Goal: Task Accomplishment & Management: Use online tool/utility

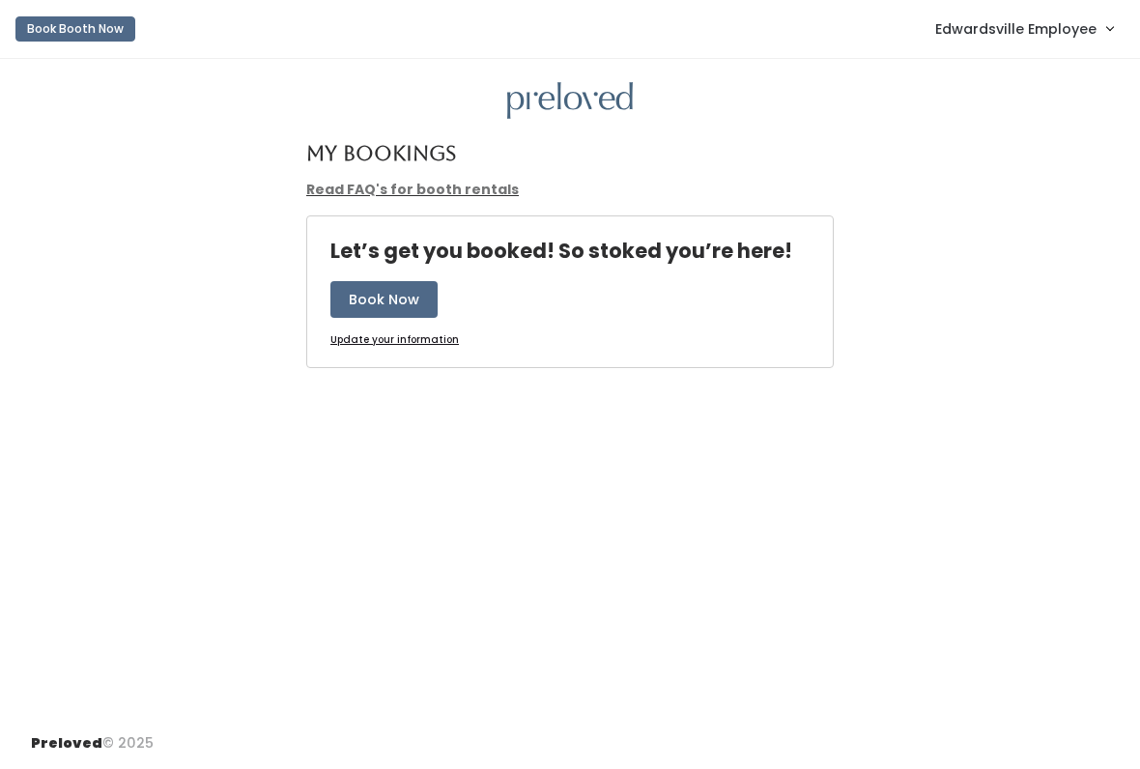
click at [1046, 43] on link "Edwardsville Employee" at bounding box center [1024, 29] width 216 height 42
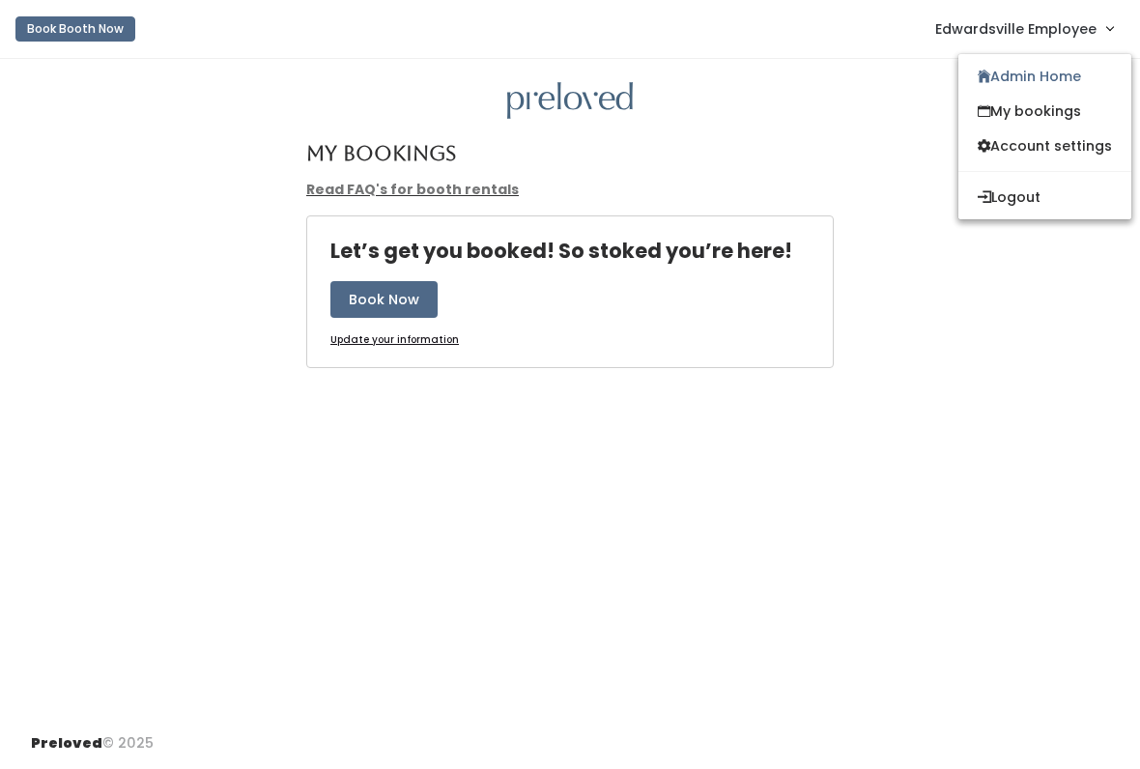
click at [1043, 36] on span "Edwardsville Employee" at bounding box center [1015, 28] width 161 height 21
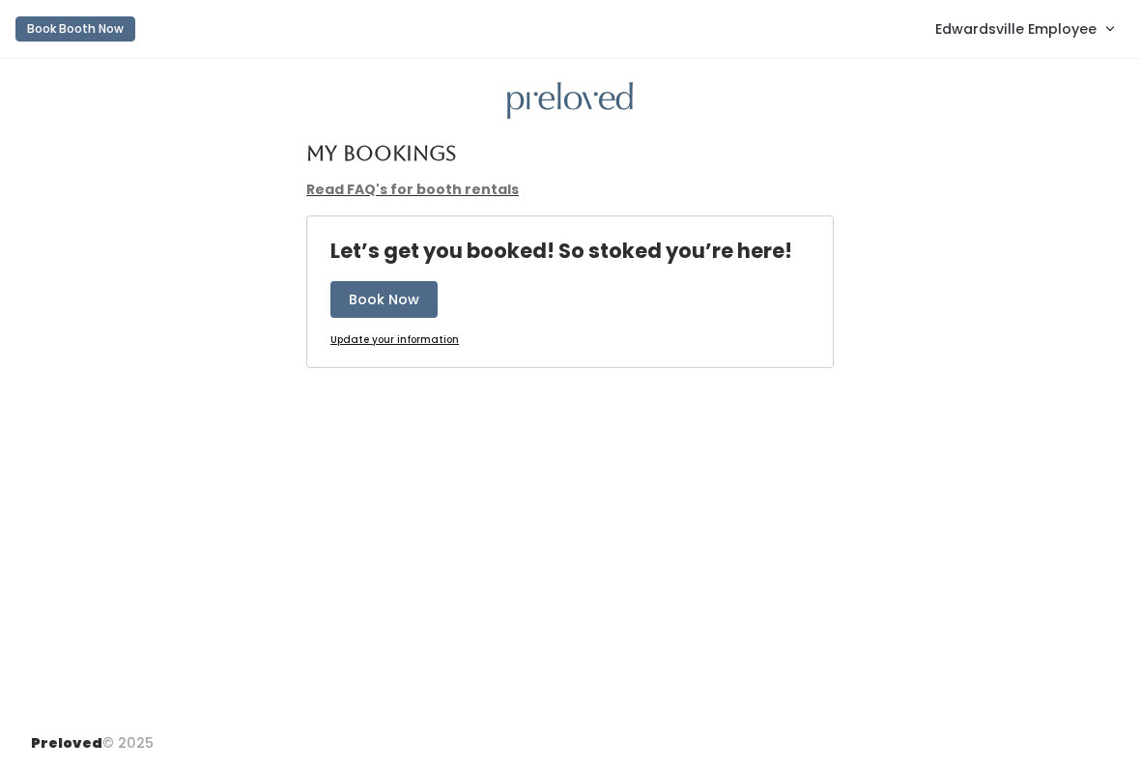
click at [1027, 89] on div at bounding box center [570, 101] width 1078 height 38
click at [1029, 29] on span "Edwardsville Employee" at bounding box center [1015, 28] width 161 height 21
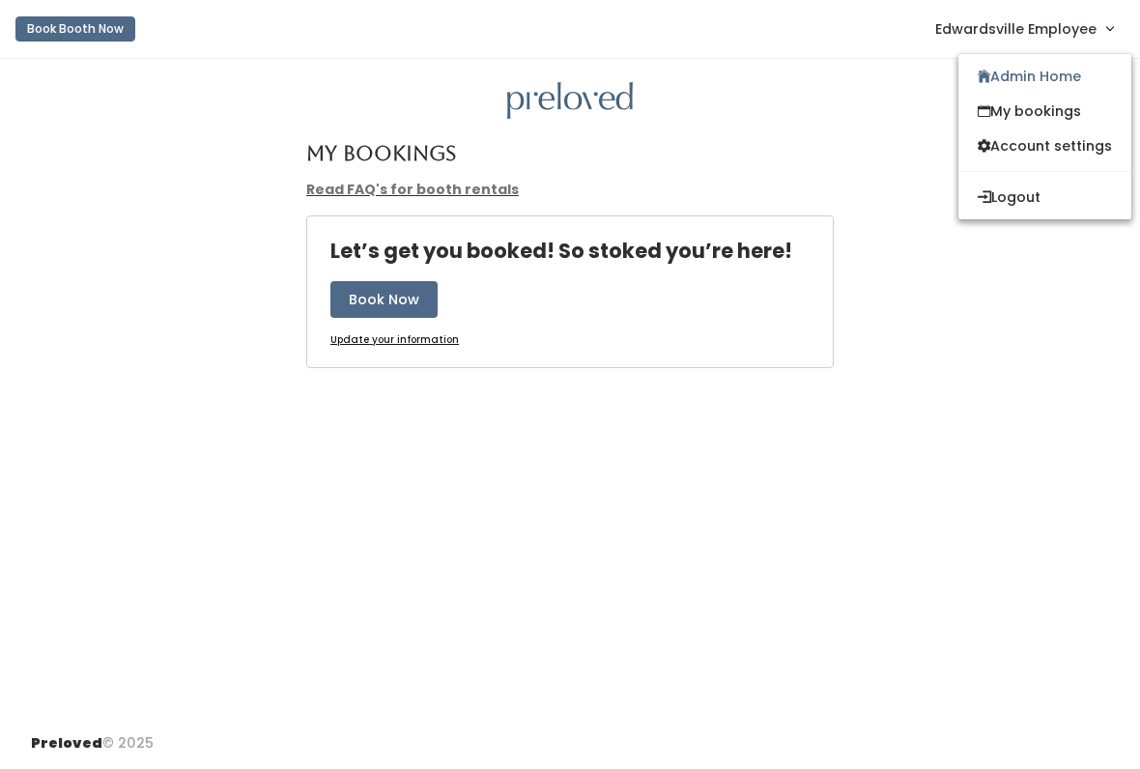
click at [1029, 95] on link "My bookings" at bounding box center [1044, 111] width 173 height 35
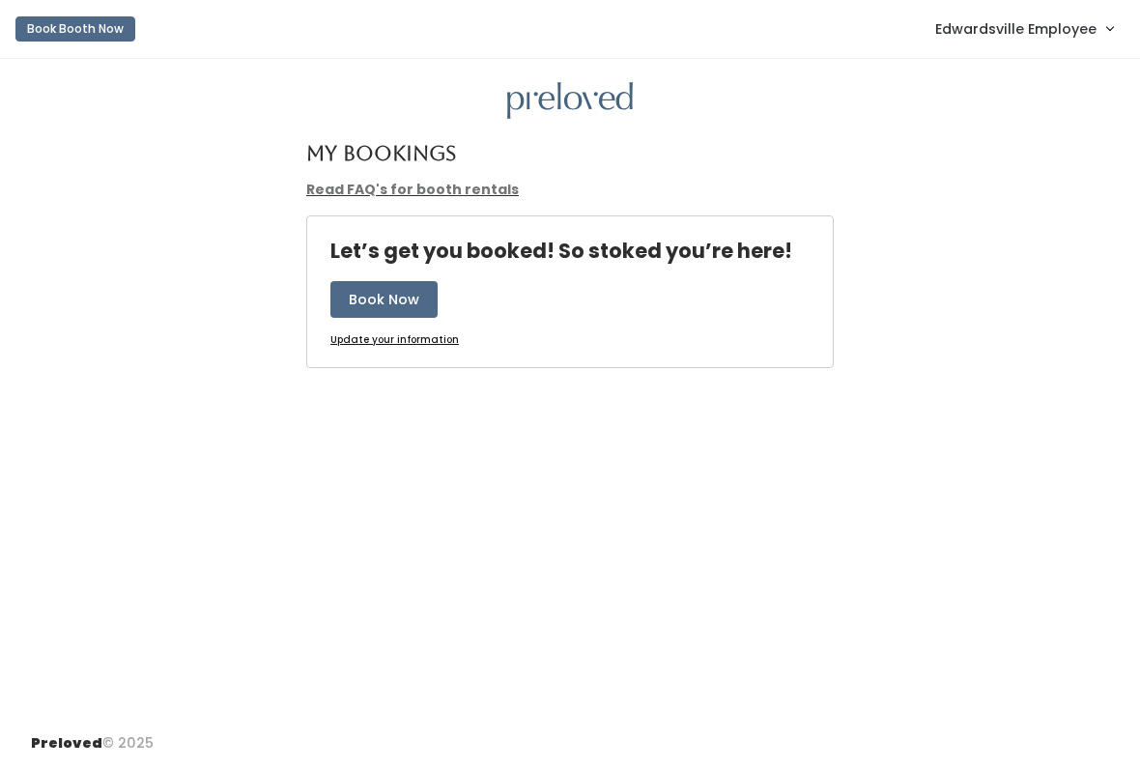
click at [1052, 18] on span "Edwardsville Employee" at bounding box center [1015, 28] width 161 height 21
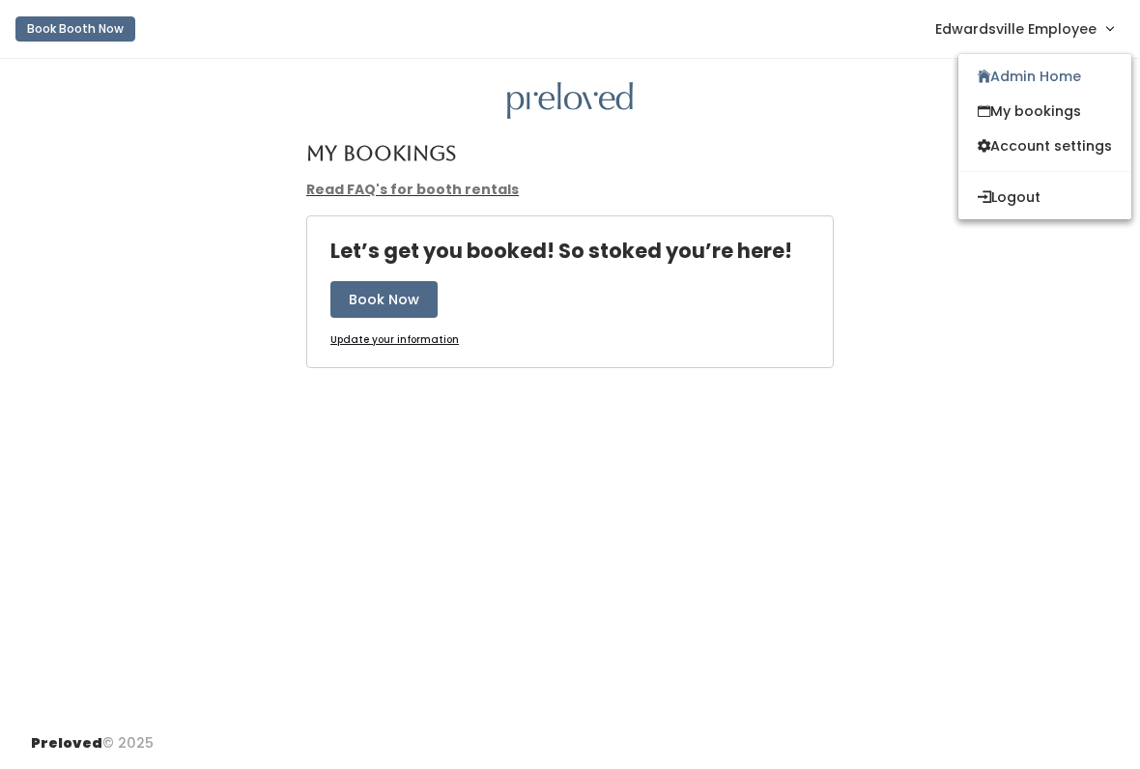
click at [1057, 82] on link "Admin Home" at bounding box center [1044, 76] width 173 height 35
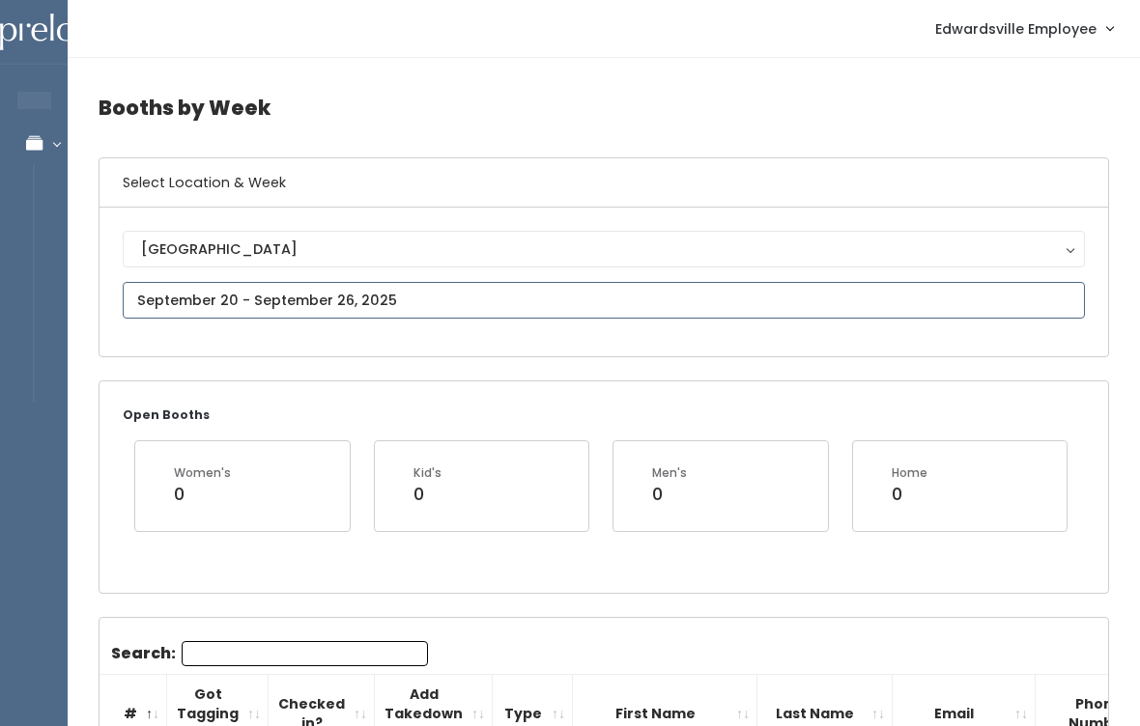
click at [403, 289] on input "text" at bounding box center [604, 300] width 962 height 37
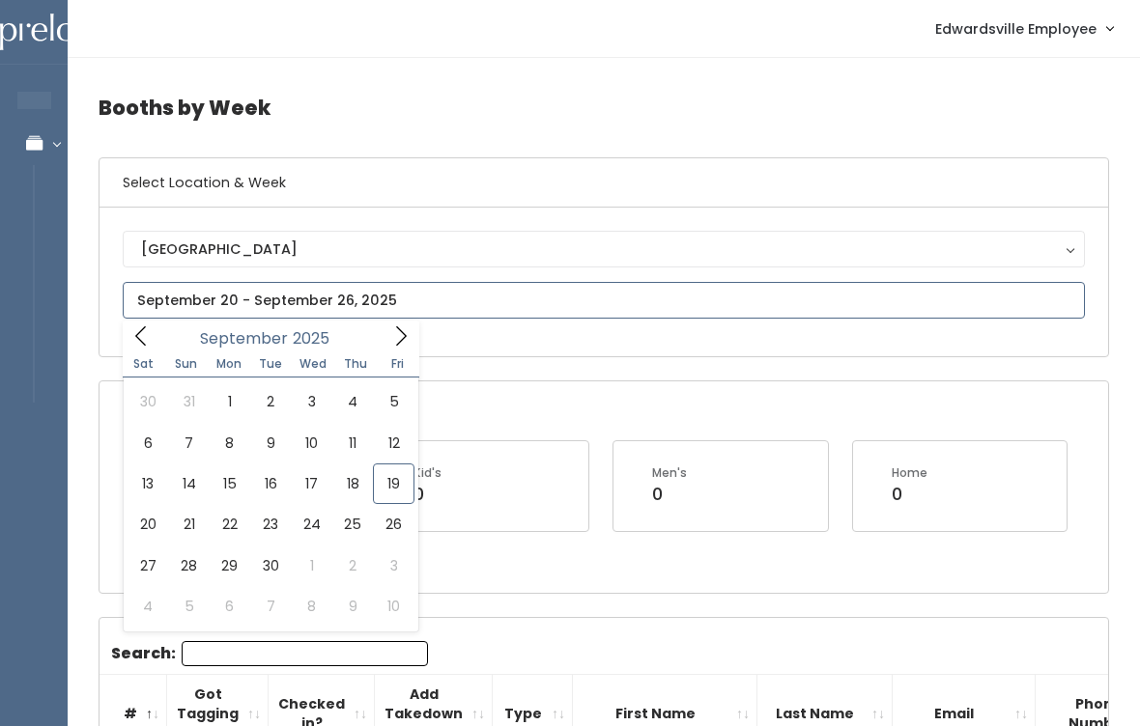
type input "September 20 to September 26"
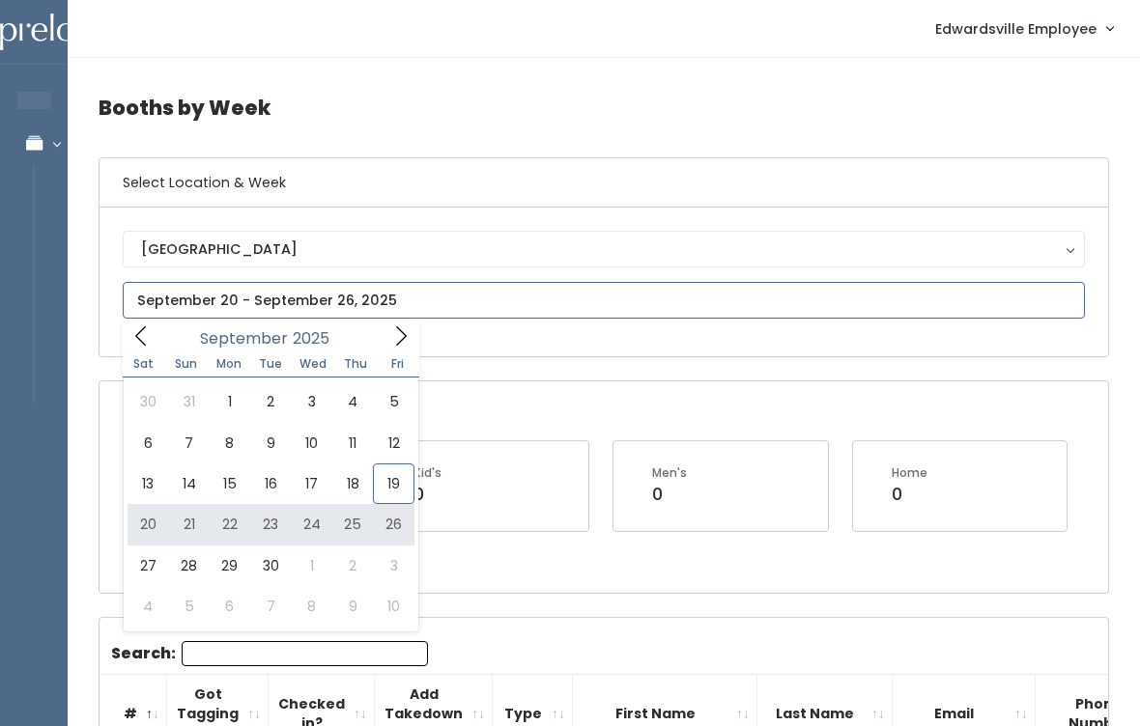
type input "September 20 to September 26"
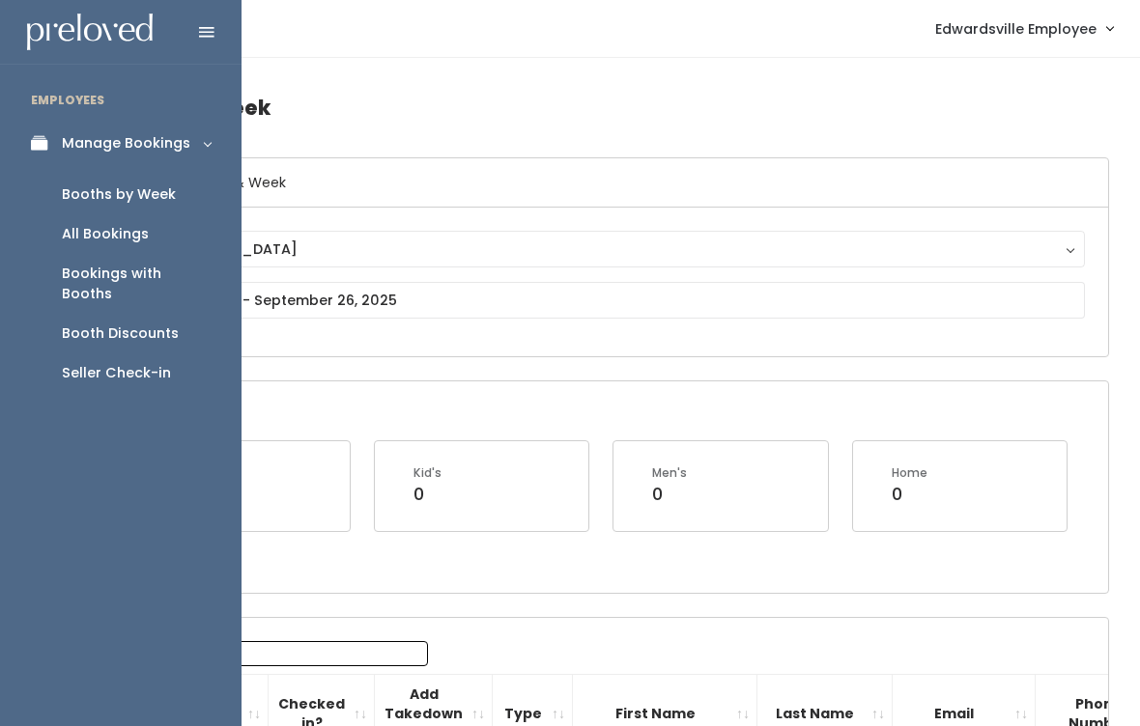
click at [40, 155] on link "Manage Bookings" at bounding box center [120, 143] width 241 height 43
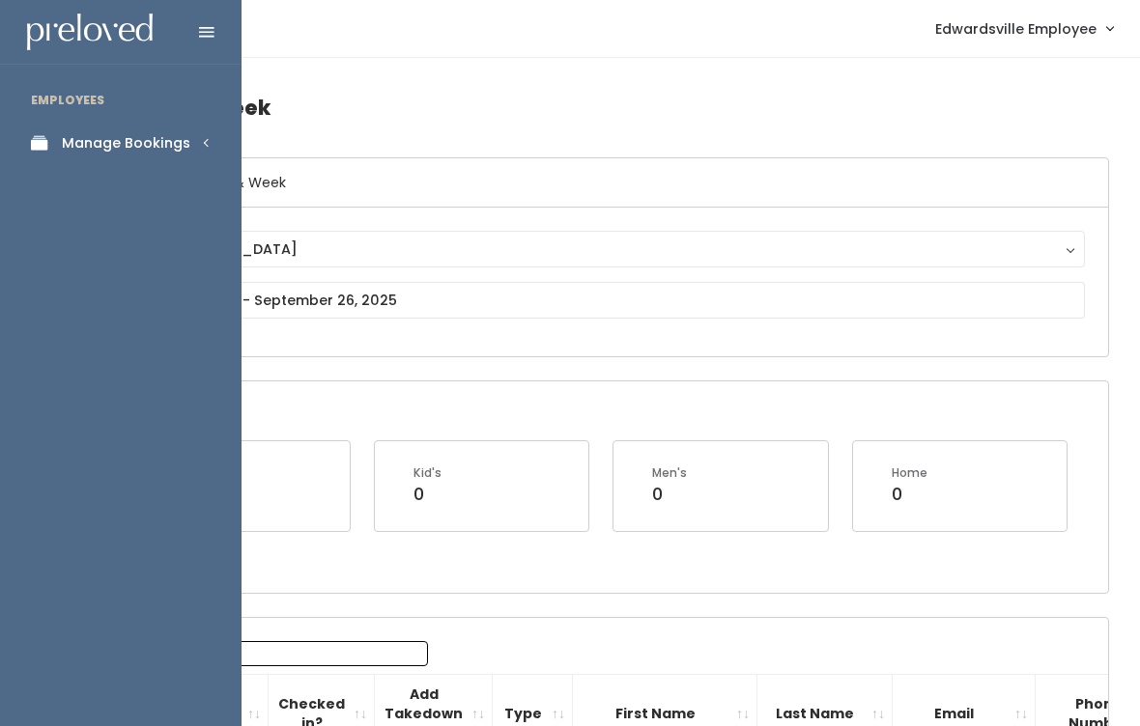
click at [187, 139] on link "Manage Bookings" at bounding box center [120, 143] width 241 height 43
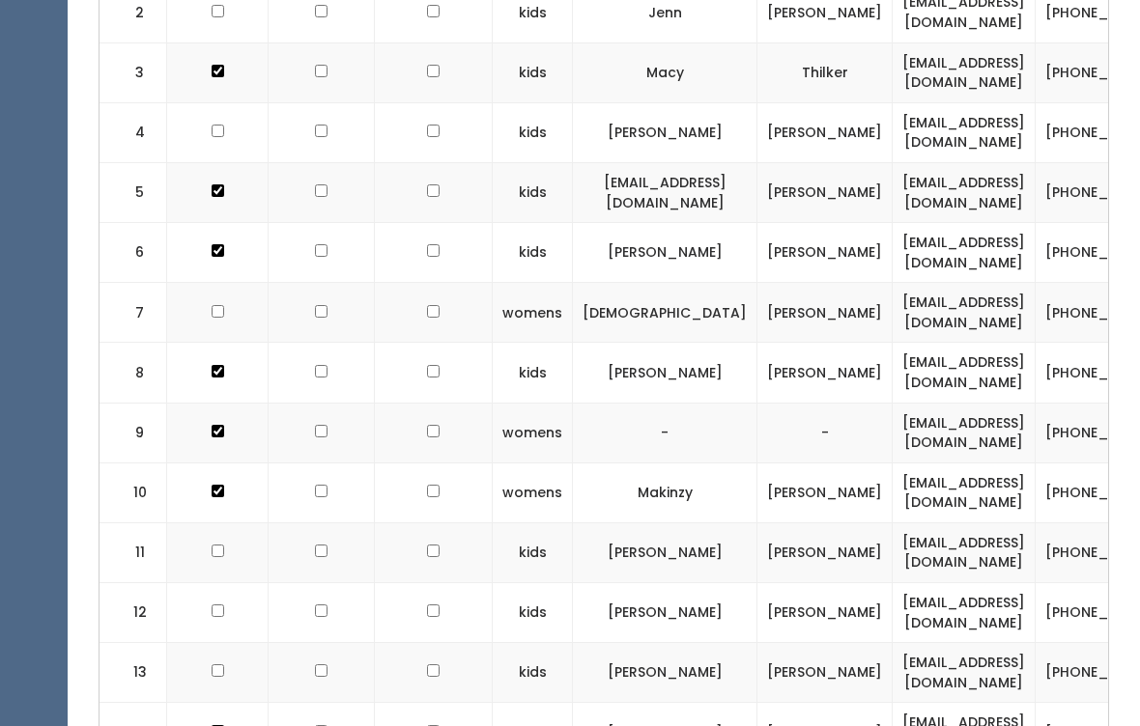
scroll to position [833, 0]
